Goal: Navigation & Orientation: Find specific page/section

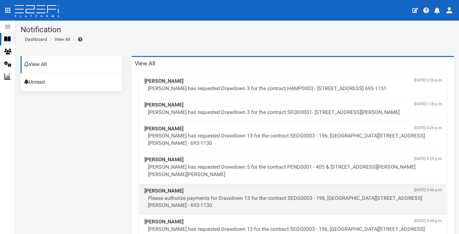
drag, startPoint x: 48, startPoint y: 9, endPoint x: 61, endPoint y: 10, distance: 13.0
click at [48, 9] on icon at bounding box center [52, 9] width 11 height 8
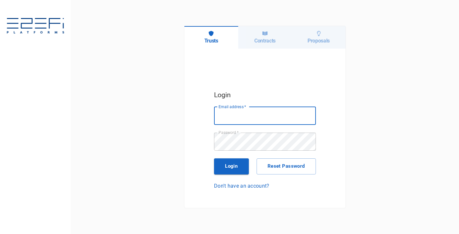
click at [269, 39] on h6 "Contracts" at bounding box center [264, 41] width 21 height 6
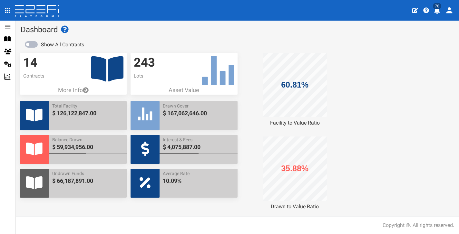
click at [436, 12] on icon "profile" at bounding box center [437, 10] width 6 height 6
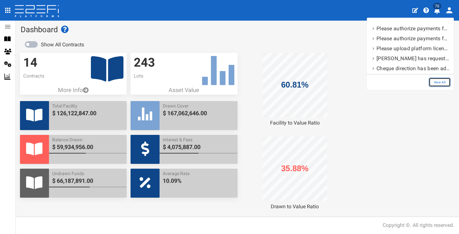
click at [437, 80] on link "View All" at bounding box center [440, 82] width 22 height 9
